Goal: Task Accomplishment & Management: Manage account settings

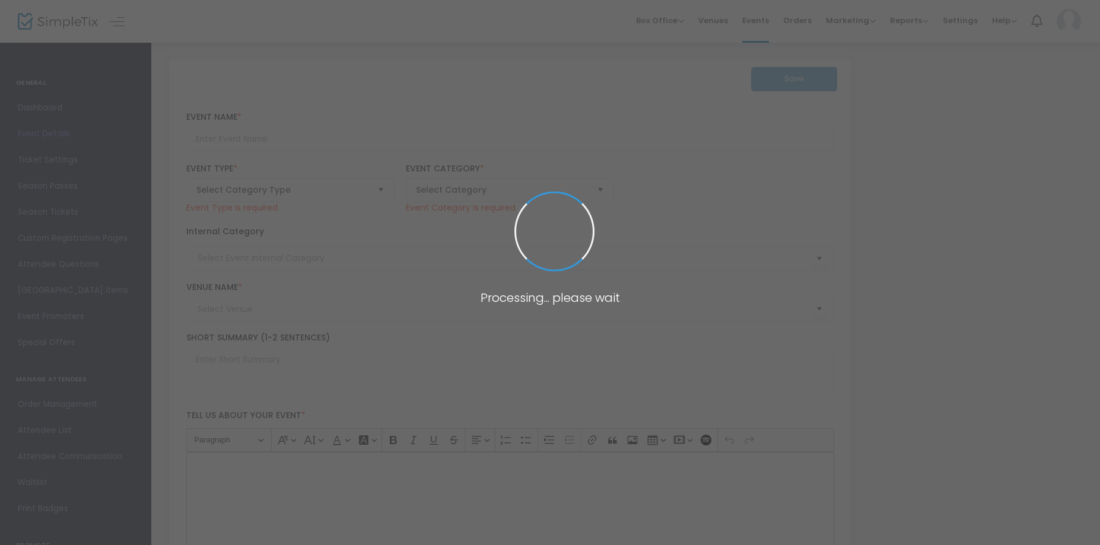
type input "Frets For Pets 2025"
type textarea "A concert for the animals! Three days of live music, art, and community for a g…"
type input "7.000 %"
type input "Buy Tickets"
type input "The Juke Joint"
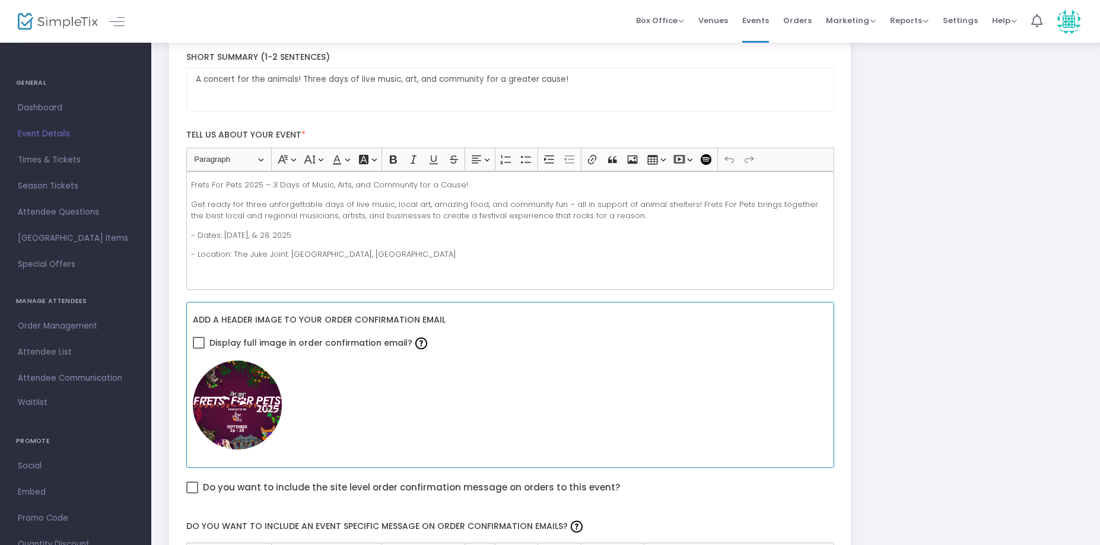
scroll to position [297, 0]
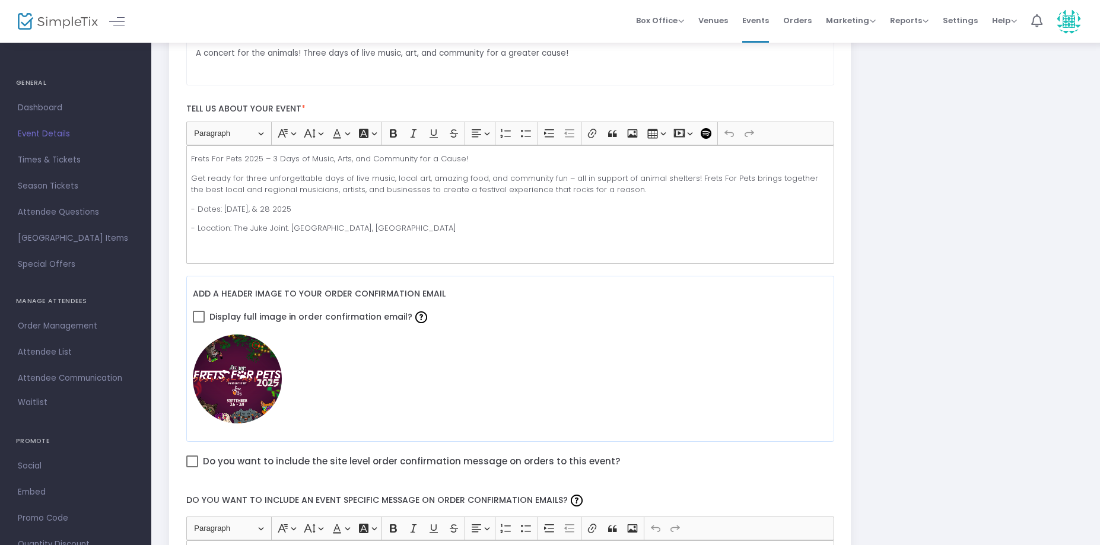
click at [372, 236] on div "Frets For Pets 2025 – 3 Days of Music, Arts, and Community for a Cause! Get rea…" at bounding box center [510, 204] width 648 height 119
click at [192, 246] on p "TICKET DOES NOT INCLUDE THURSDA COMEDY KICKOFF SHOW!" at bounding box center [510, 248] width 638 height 12
click at [455, 249] on p "*****TICKET DOES NOT INCLUDE THURSDA COMEDY KICKOFF SHOW!" at bounding box center [510, 248] width 638 height 12
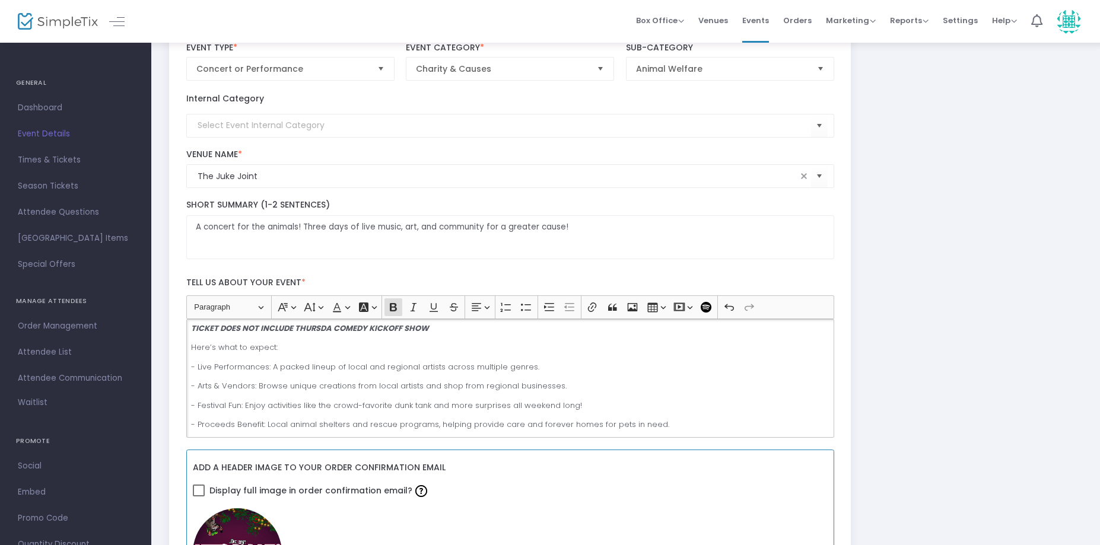
scroll to position [237, 0]
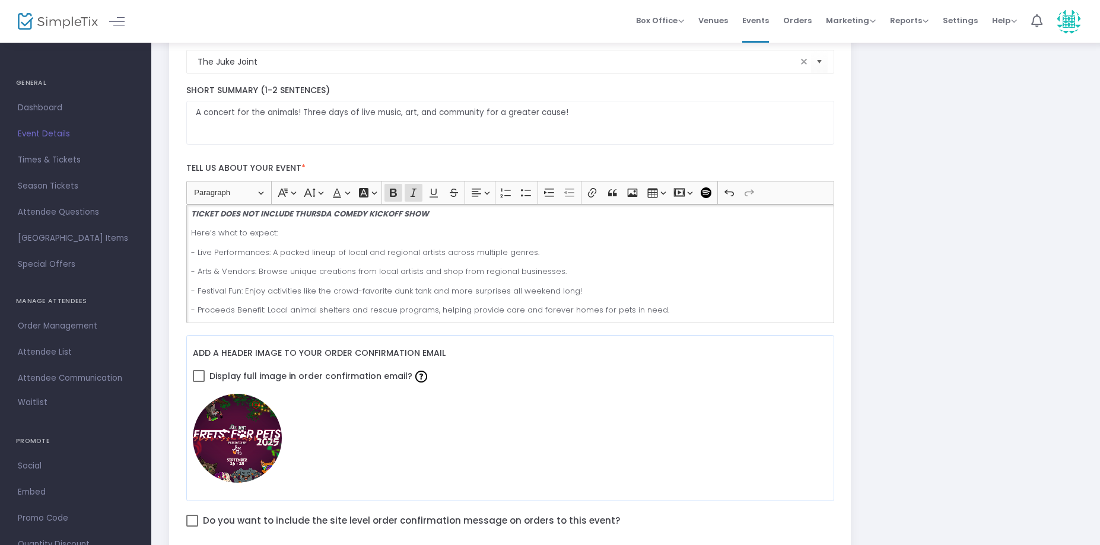
drag, startPoint x: 427, startPoint y: 209, endPoint x: 292, endPoint y: 216, distance: 135.5
click at [292, 216] on strong "TICKET DOES NOT INCLUDE THURSDA COMEDY KICKOFF SHOW" at bounding box center [310, 213] width 238 height 11
click at [424, 216] on strong "TICKET DOES NOT INCLUDE THURSDA COMEDY KICKOFF SHOW" at bounding box center [310, 213] width 238 height 11
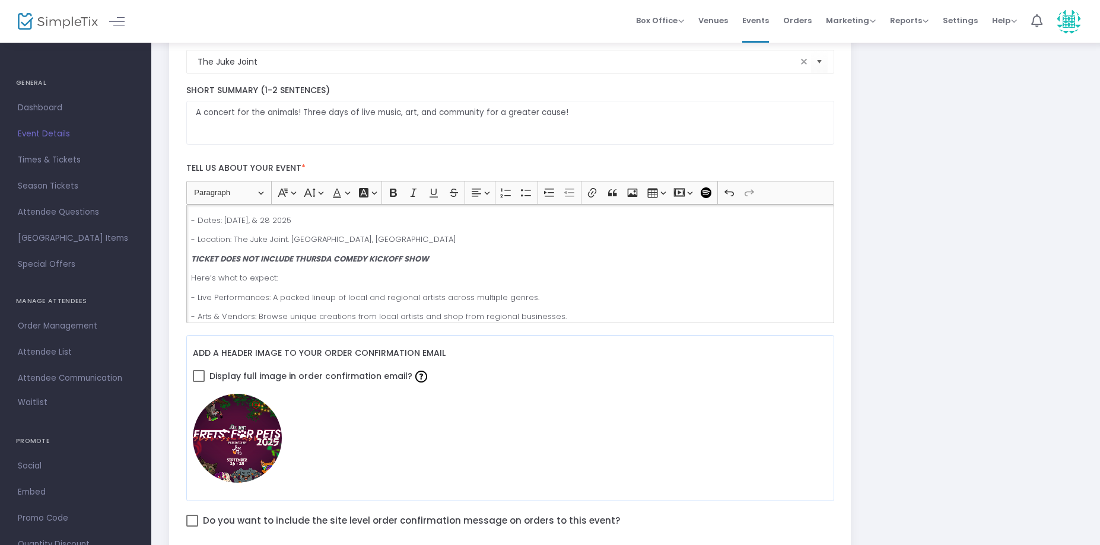
scroll to position [28, 0]
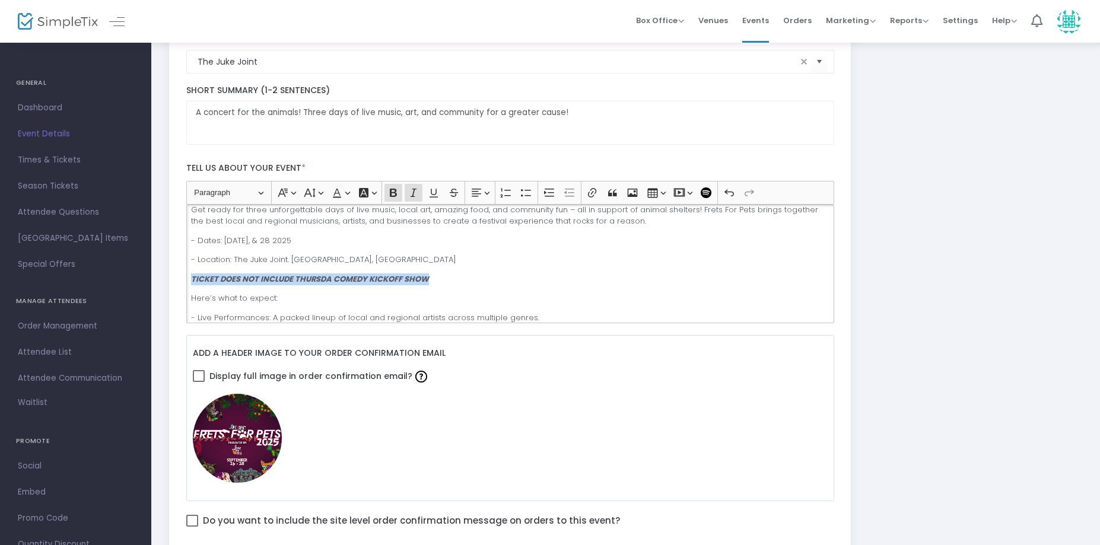
drag, startPoint x: 428, startPoint y: 215, endPoint x: 193, endPoint y: 280, distance: 243.3
click at [193, 280] on strong "TICKET DOES NOT INCLUDE THURSDA COMEDY KICKOFF SHOW" at bounding box center [310, 279] width 238 height 11
copy strong "TICKET DOES NOT INCLUDE THURSDA COMEDY KICKOFF SHOW"
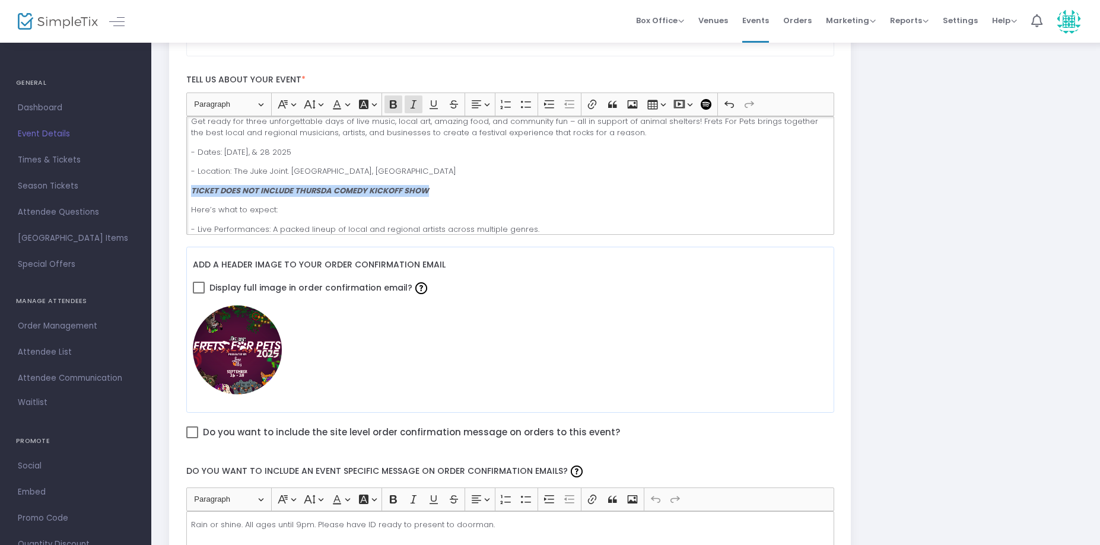
scroll to position [593, 0]
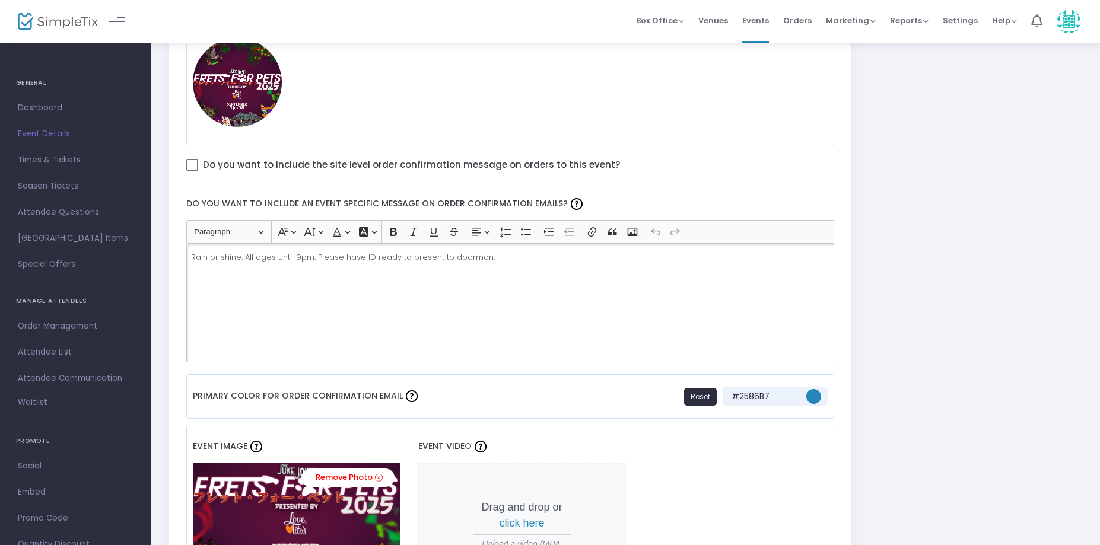
click at [494, 258] on p "Rain or shine. All ages until 9pm. Please have ID ready to present to doorman." at bounding box center [510, 258] width 638 height 12
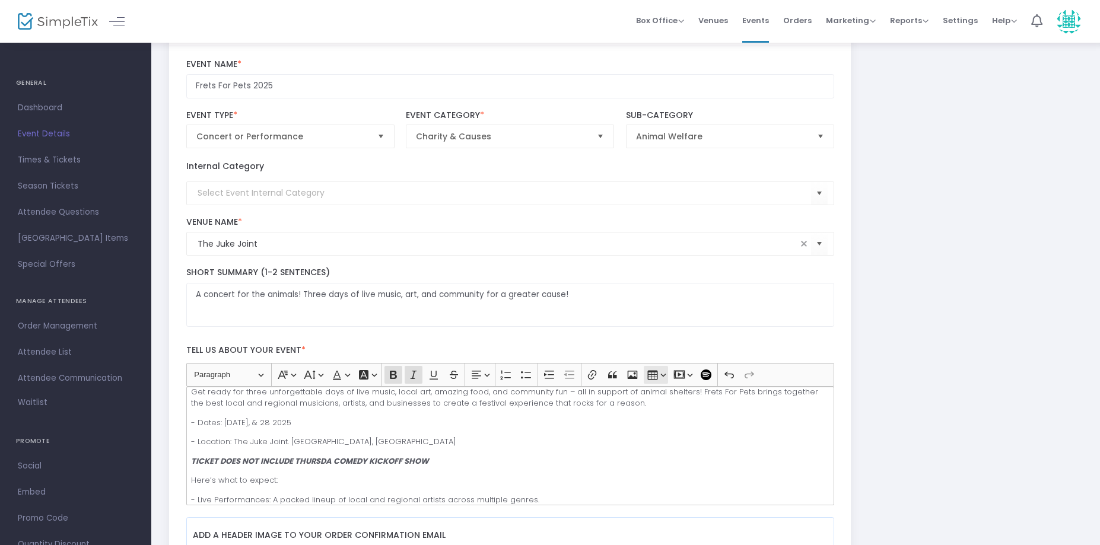
scroll to position [0, 0]
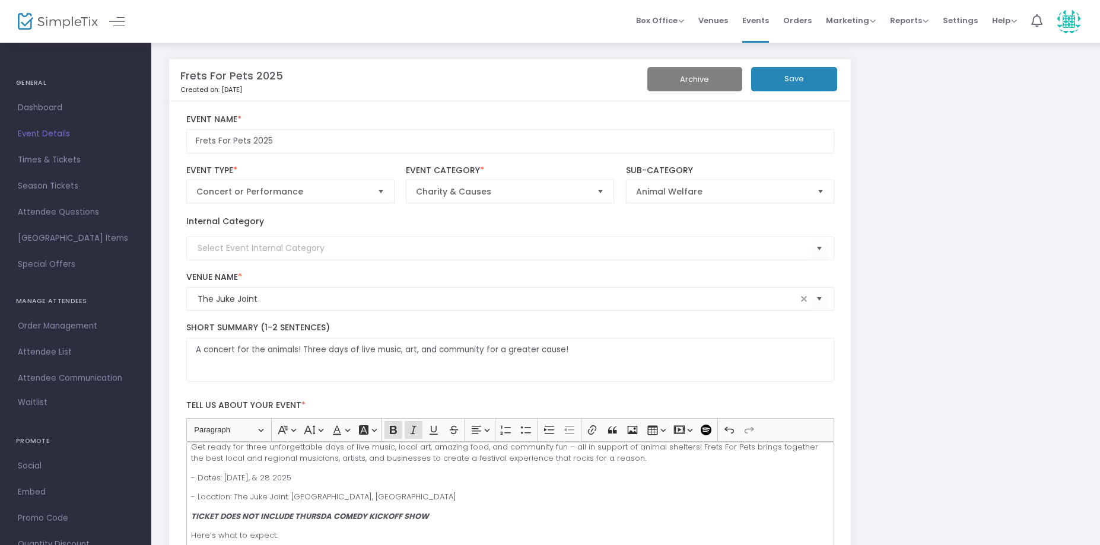
click at [775, 78] on button "Save" at bounding box center [794, 79] width 86 height 24
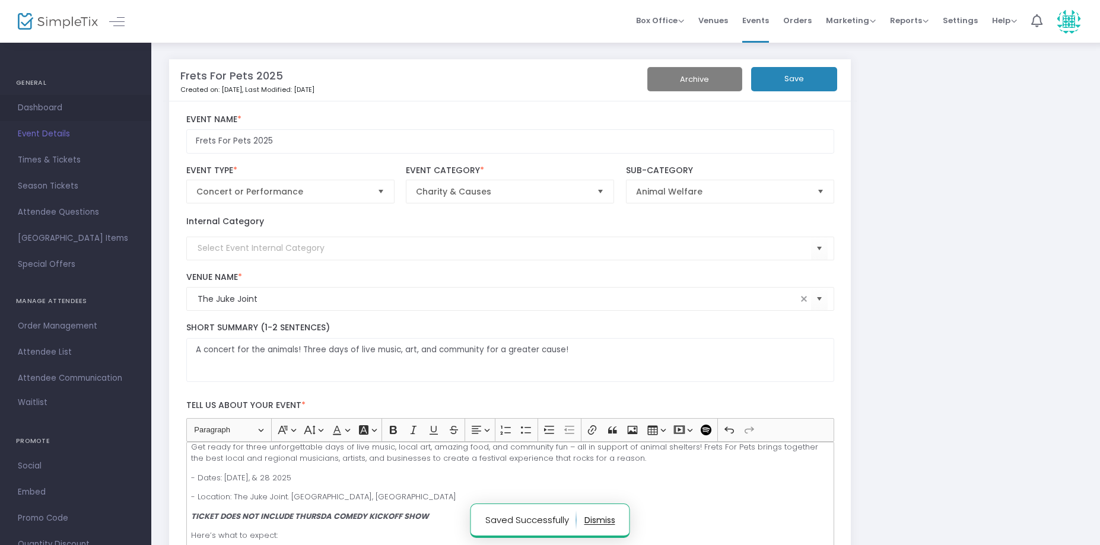
click at [68, 100] on span "Dashboard" at bounding box center [76, 107] width 116 height 15
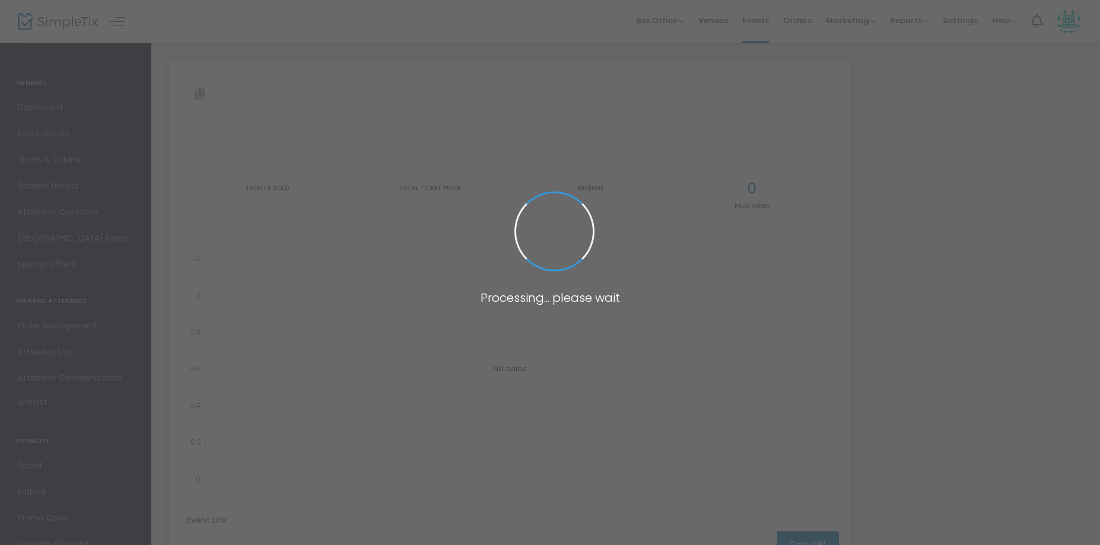
type input "[URL][DOMAIN_NAME]"
type input "Frets For Pets 2025"
type textarea "A concert for the animals! Three days of live music, art, and community for a g…"
type input "7.000 %"
type input "Buy Tickets"
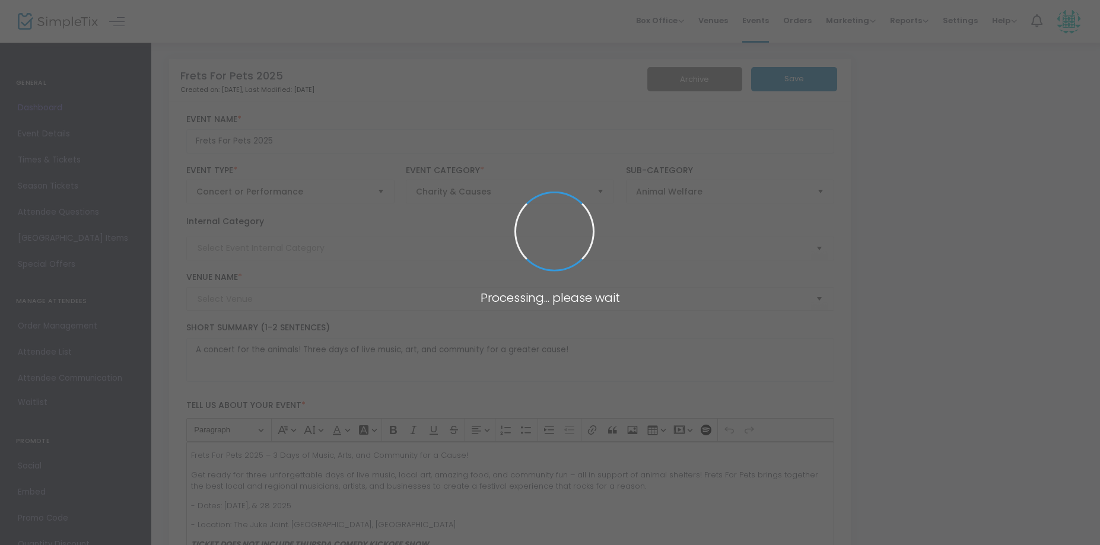
type input "The Juke Joint"
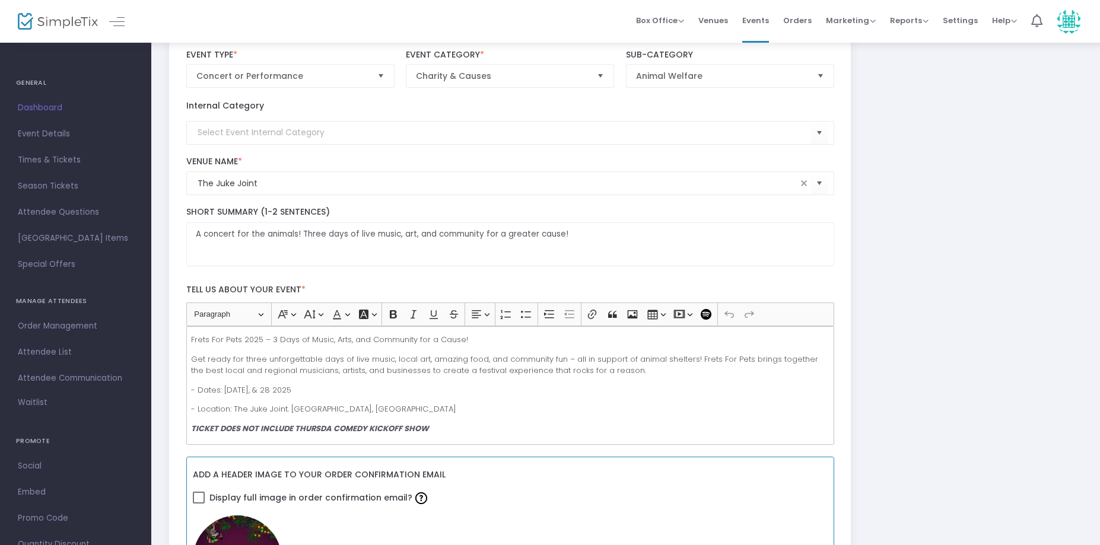
scroll to position [297, 0]
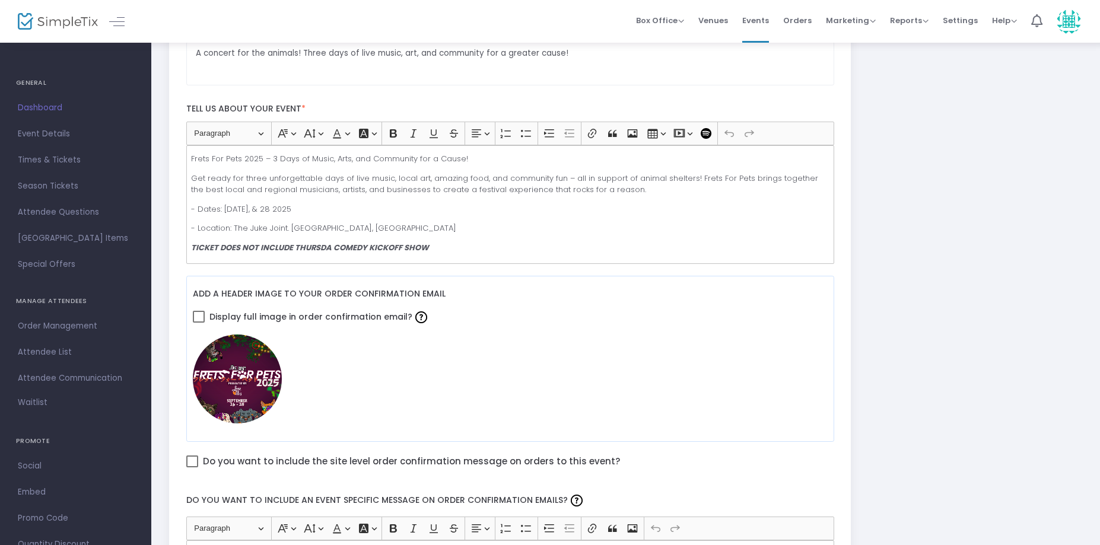
click at [330, 246] on strong "TICKET DOES NOT INCLUDE THURSDA COMEDY KICKOFF SHOW" at bounding box center [310, 247] width 238 height 11
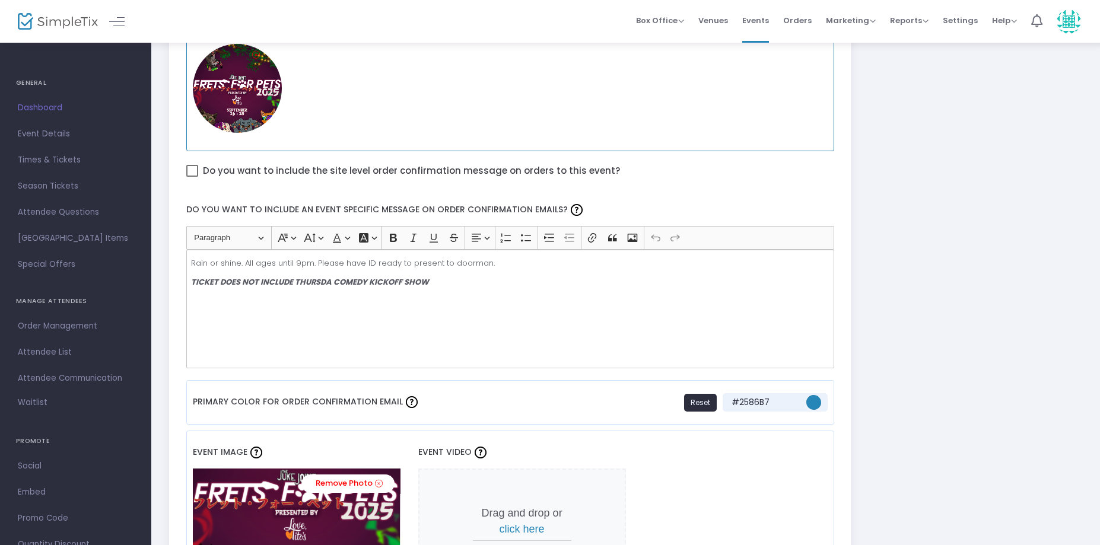
scroll to position [653, 0]
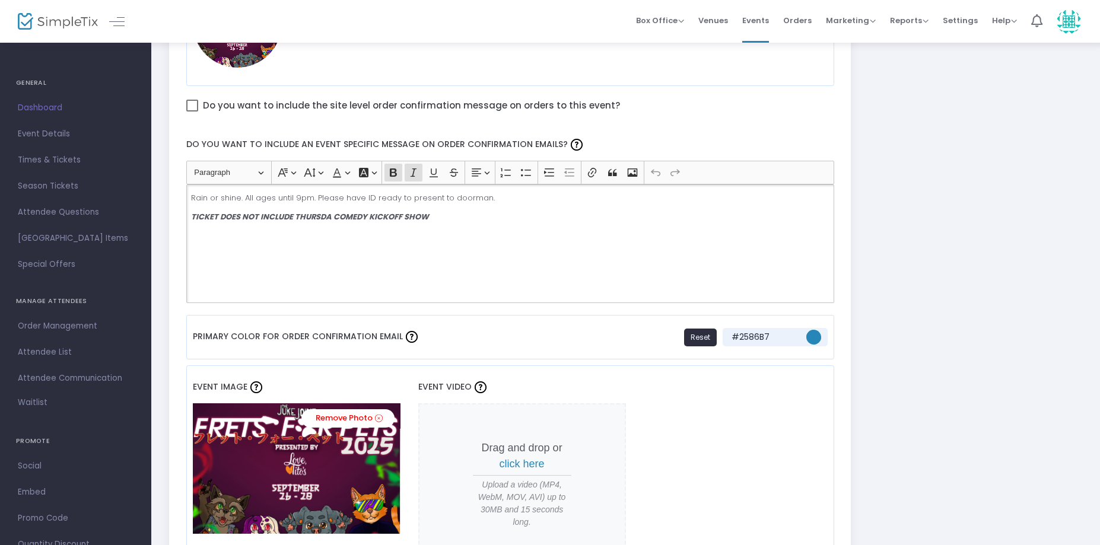
click at [329, 214] on strong "TICKET DOES NOT INCLUDE THURSDA COMEDY KICKOFF SHOW" at bounding box center [310, 216] width 238 height 11
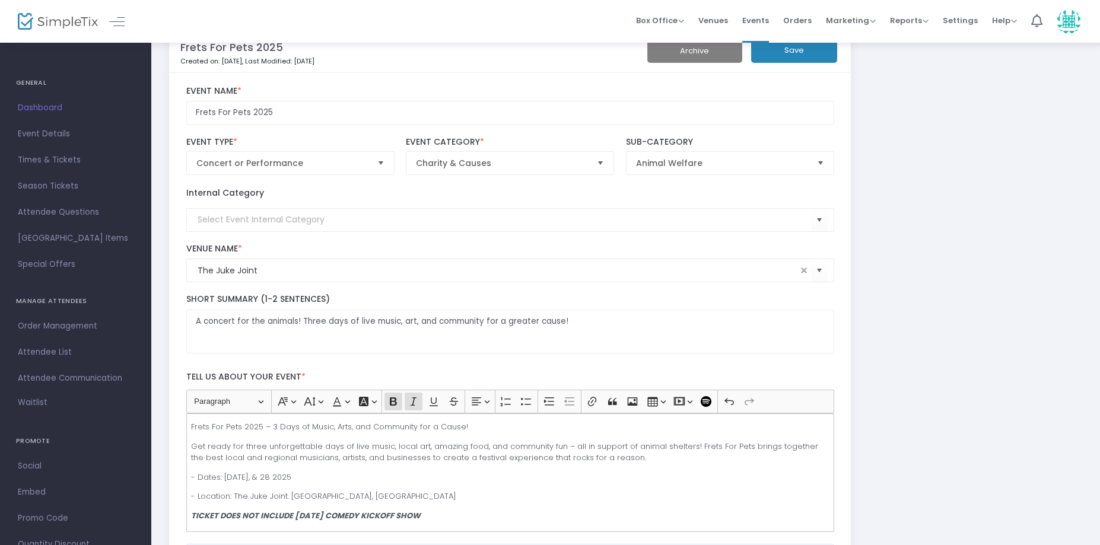
scroll to position [0, 0]
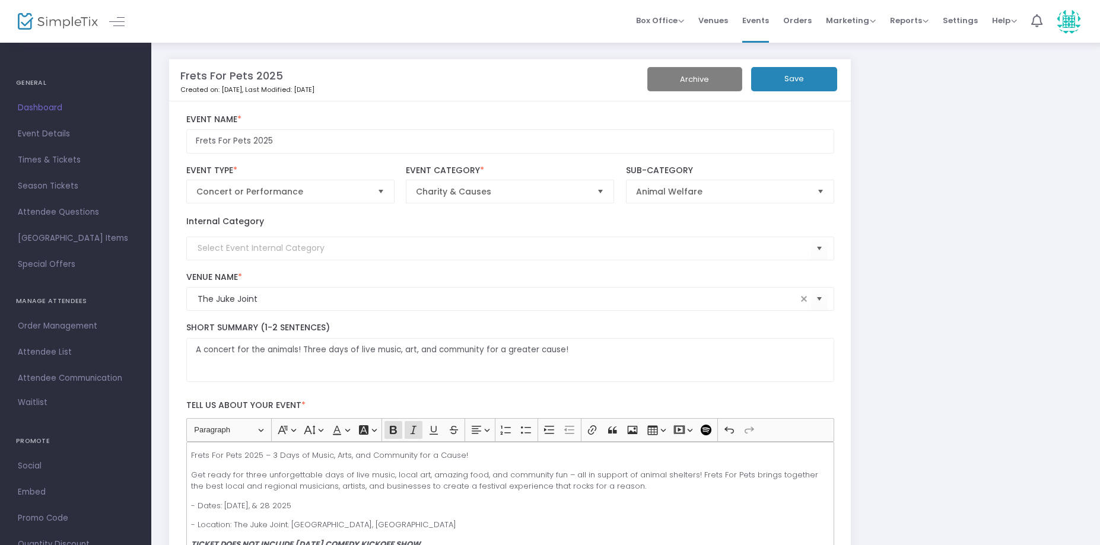
click at [806, 75] on button "Save" at bounding box center [794, 79] width 86 height 24
